Goal: Information Seeking & Learning: Compare options

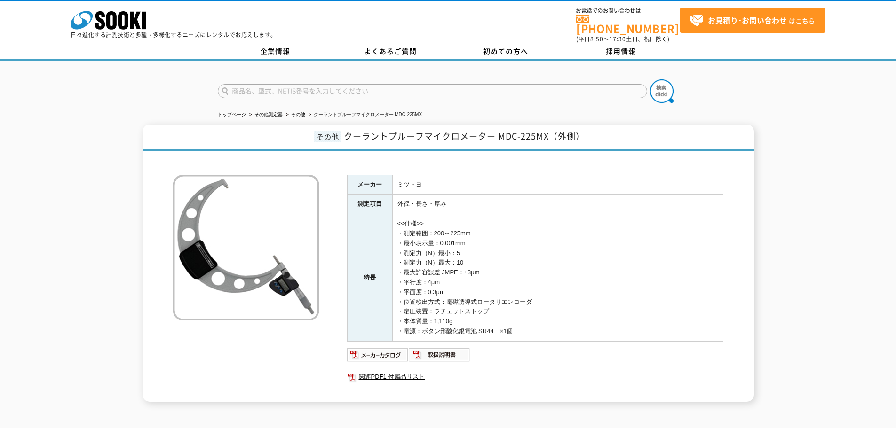
click at [672, 225] on td "<<仕様>> ・測定範囲：200～225mm ・最小表示量：0.001mm ・測定力（N）最小：5 ・測定力（N）最大：10 ・最大許容誤差 JMPE：±3μ…" at bounding box center [557, 277] width 331 height 127
click at [839, 183] on div "その他 クーラントプルーフマイクロメーター MDC-225MX（外側） メーカー ミツトヨ 測定項目 外径・長さ・厚み 特長 <<仕様>> ・測定範囲：200…" at bounding box center [448, 263] width 896 height 277
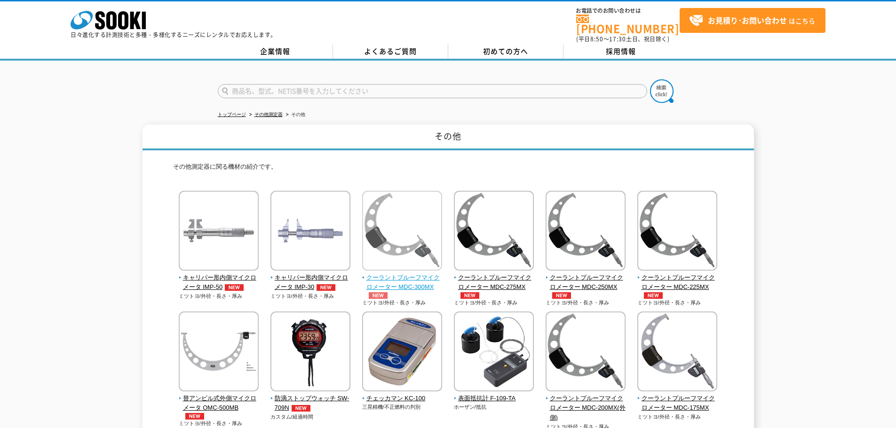
click at [422, 273] on span "クーラントプルーフマイクロメーター MDC-300MX" at bounding box center [402, 286] width 80 height 26
click at [49, 91] on div at bounding box center [448, 83] width 896 height 45
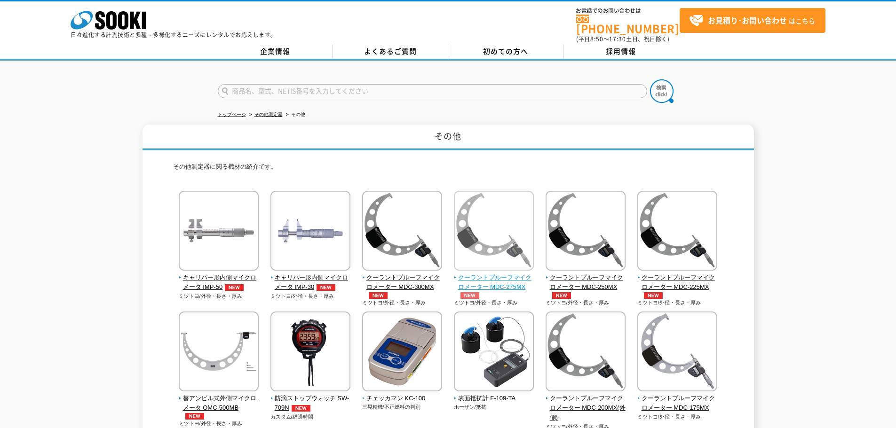
click at [512, 276] on span "クーラントプルーフマイクロメーター MDC-275MX" at bounding box center [494, 286] width 80 height 26
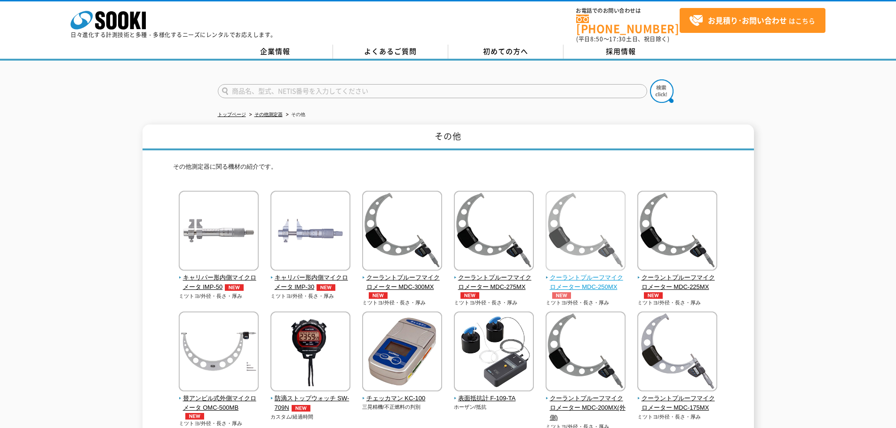
click at [591, 274] on span "クーラントプルーフマイクロメーター MDC-250MX" at bounding box center [585, 286] width 80 height 26
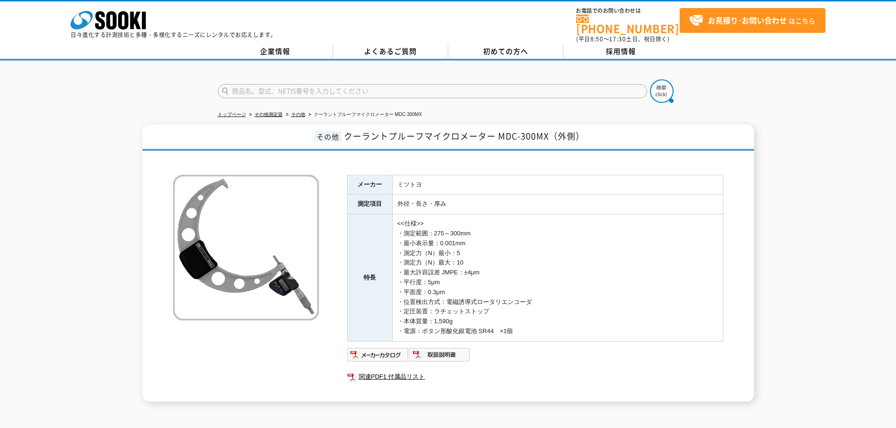
drag, startPoint x: 400, startPoint y: 229, endPoint x: 537, endPoint y: 324, distance: 167.3
click at [537, 324] on td "<<仕様>> ・測定範囲：275～300mm ・最小表示量：0.001mm ・測定力（N）最小：5 ・測定力（N）最大：10 ・最大許容誤差 JMPE：±4μ…" at bounding box center [557, 277] width 331 height 127
copy td "・測定範囲：275～300mm ・最小表示量：0.001mm ・測定力（N）最小：5 ・測定力（N）最大：10 ・最大許容誤差 JMPE：±4μm ・平行度：…"
drag, startPoint x: 399, startPoint y: 228, endPoint x: 535, endPoint y: 323, distance: 165.8
click at [535, 323] on td "<<仕様>> ・測定範囲：250～275mm ・最小表示量：0.001mm ・測定力（N）最小：5 ・測定力（N）最大：10 ・最大許容誤差 JMPE：±4μ…" at bounding box center [557, 277] width 331 height 127
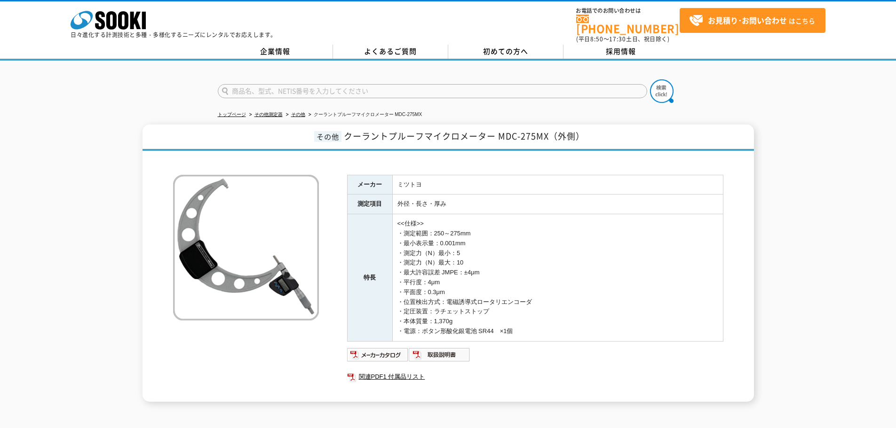
copy td "・測定範囲：250～275mm ・最小表示量：0.001mm ・測定力（N）最小：5 ・測定力（N）最大：10 ・最大許容誤差 JMPE：±4μm ・平行度：…"
click at [600, 214] on td "<<仕様>> ・測定範囲：250～275mm ・最小表示量：0.001mm ・測定力（N）最小：5 ・測定力（N）最大：10 ・最大許容誤差 JMPE：±4μ…" at bounding box center [557, 277] width 331 height 127
drag, startPoint x: 398, startPoint y: 228, endPoint x: 532, endPoint y: 327, distance: 167.1
click at [532, 327] on td "<<仕様>> ・測定範囲：225～250mm ・最小表示量：0.001mm ・測定力（N）最小：5 ・測定力（N）最大：10 ・最大許容誤差 JMPE：±4μ…" at bounding box center [557, 277] width 331 height 127
copy td "・測定範囲：225～250mm ・最小表示量：0.001mm ・測定力（N）最小：5 ・測定力（N）最大：10 ・最大許容誤差 JMPE：±4μm ・平行度：…"
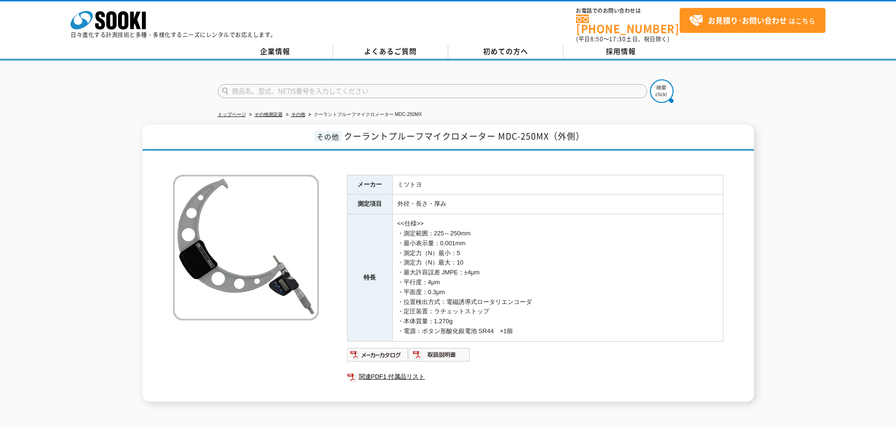
click at [649, 279] on td "<<仕様>> ・測定範囲：225～250mm ・最小表示量：0.001mm ・測定力（N）最小：5 ・測定力（N）最大：10 ・最大許容誤差 JMPE：±4μ…" at bounding box center [557, 277] width 331 height 127
